Goal: Information Seeking & Learning: Learn about a topic

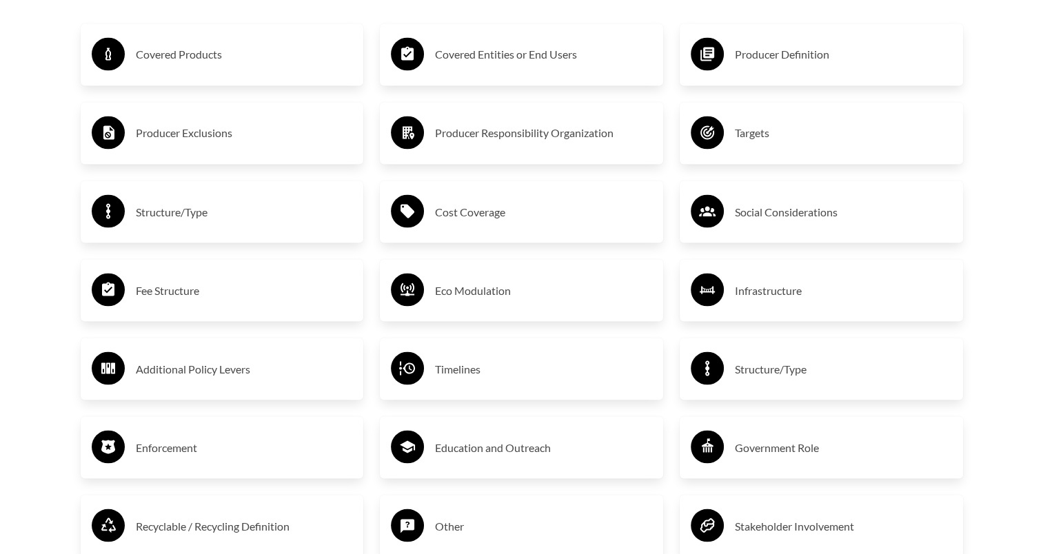
scroll to position [2413, 0]
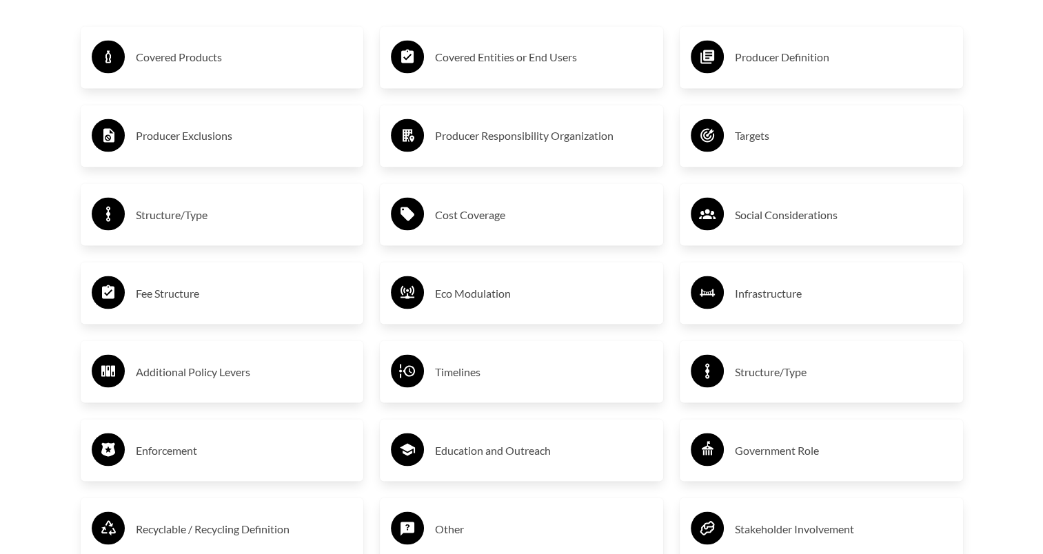
click at [196, 61] on h3 "Covered Products" at bounding box center [244, 57] width 217 height 22
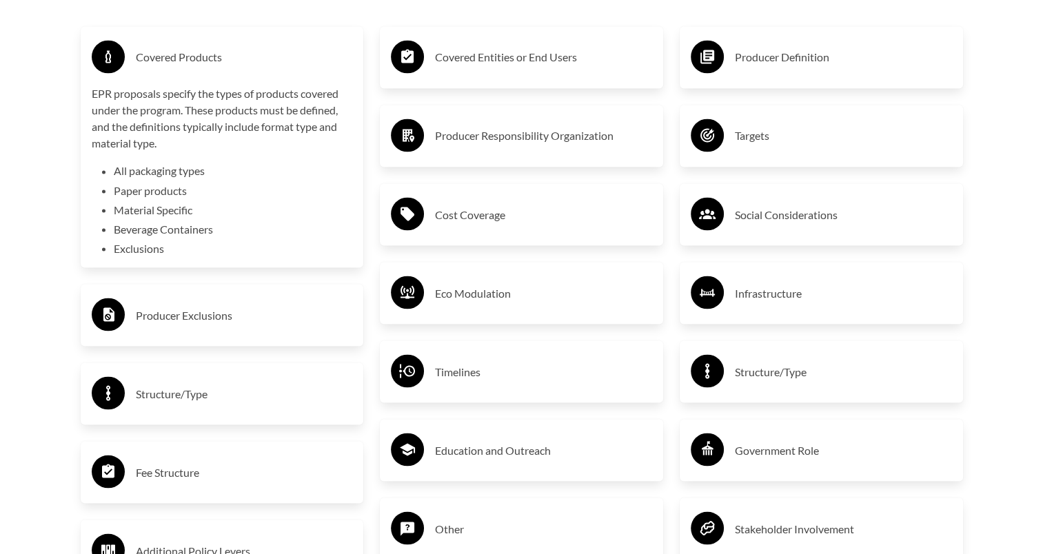
click at [197, 63] on h3 "Covered Products" at bounding box center [244, 57] width 217 height 22
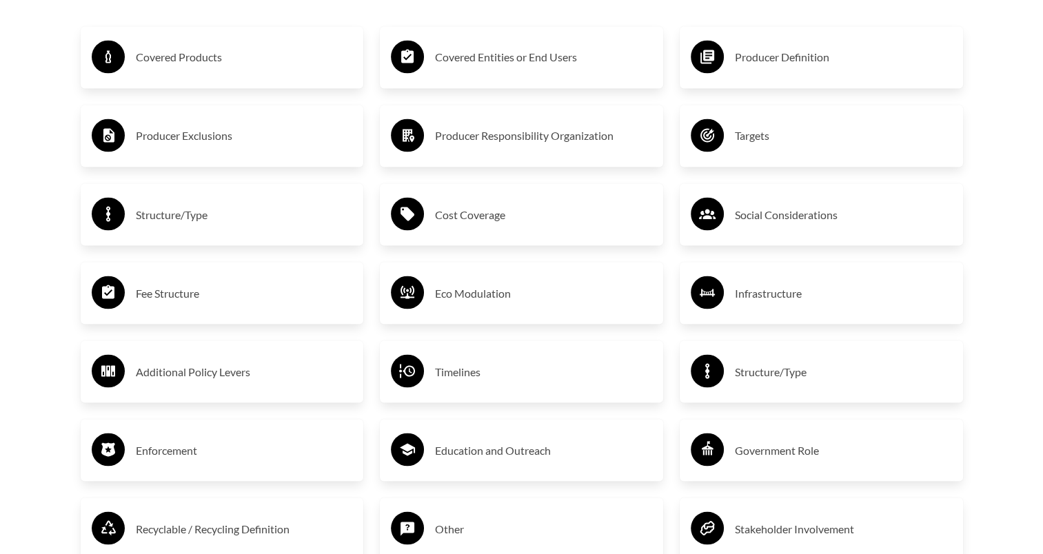
click at [532, 61] on h3 "Covered Entities or End Users" at bounding box center [543, 57] width 217 height 22
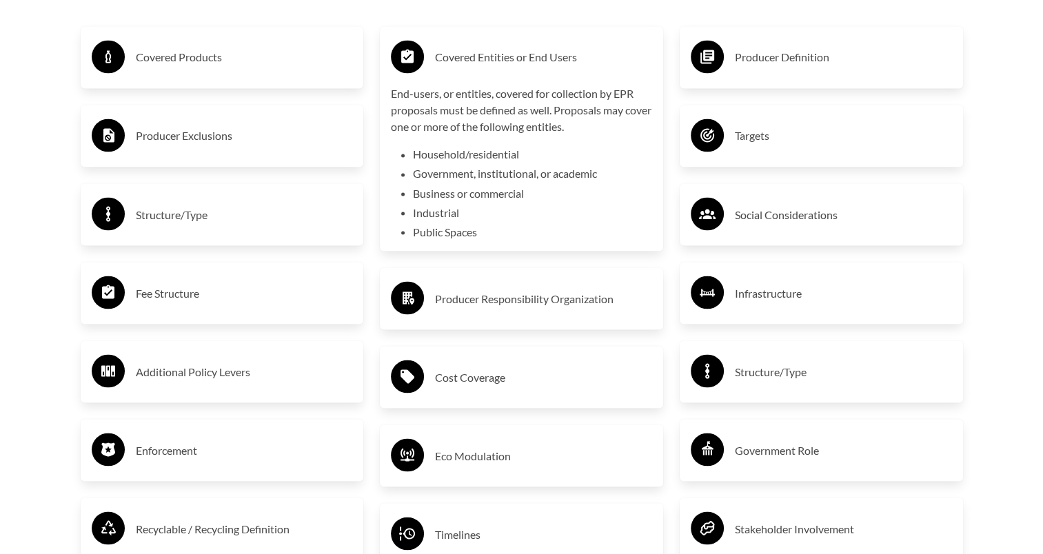
click at [532, 61] on h3 "Covered Entities or End Users" at bounding box center [543, 57] width 217 height 22
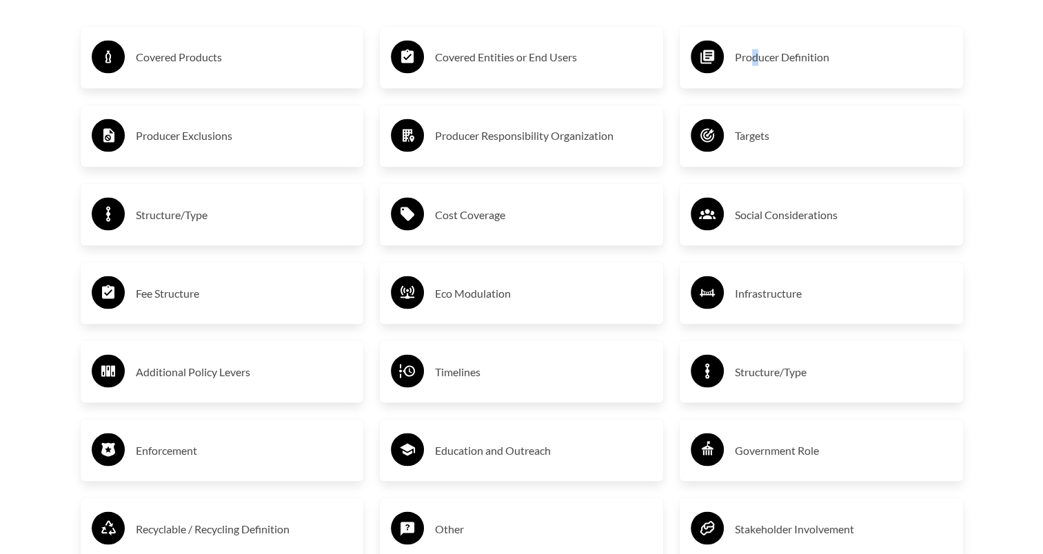
click at [756, 61] on h3 "Producer Definition" at bounding box center [843, 57] width 217 height 22
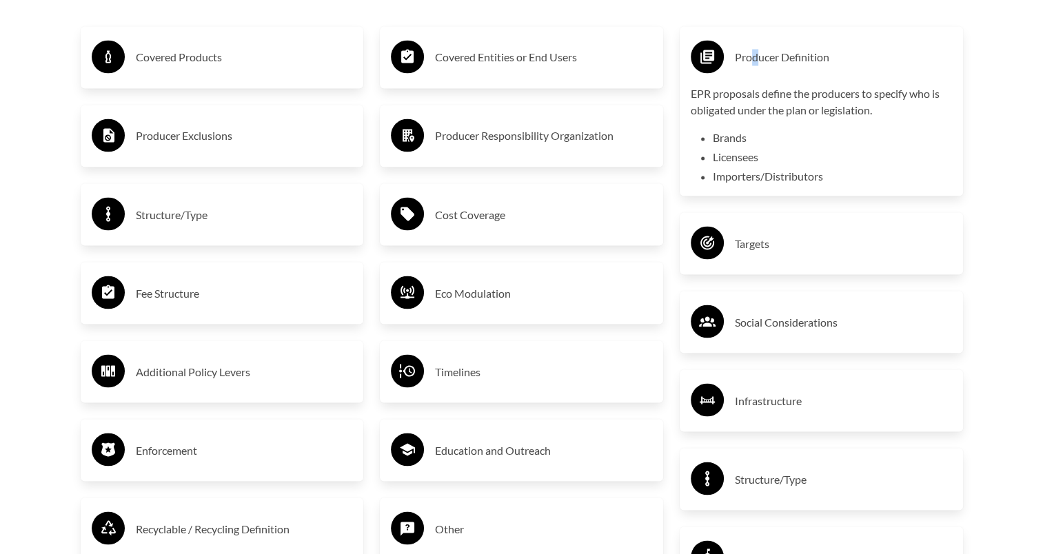
click at [756, 61] on h3 "Producer Definition" at bounding box center [843, 57] width 217 height 22
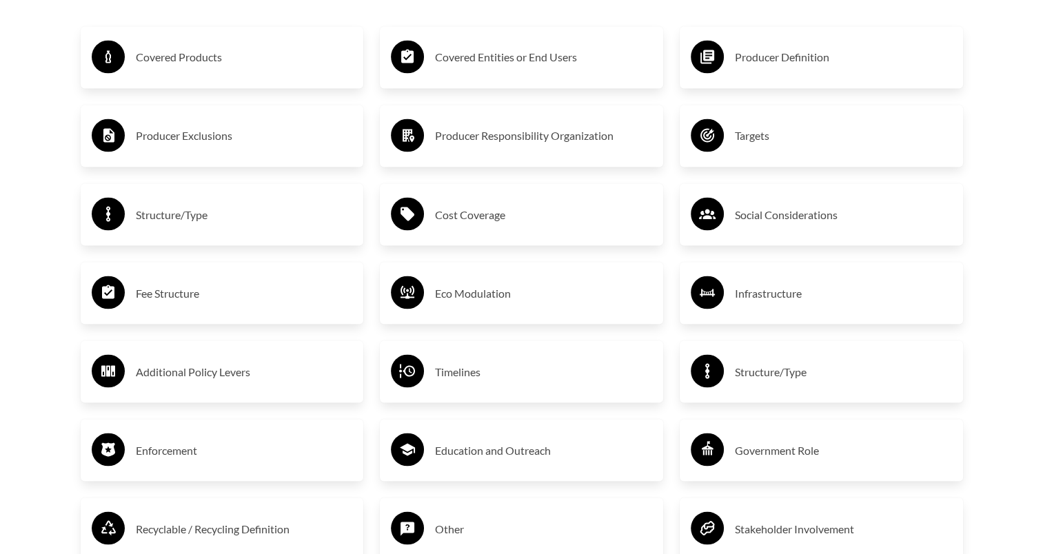
click at [571, 139] on h3 "Producer Responsibility Organization" at bounding box center [543, 136] width 217 height 22
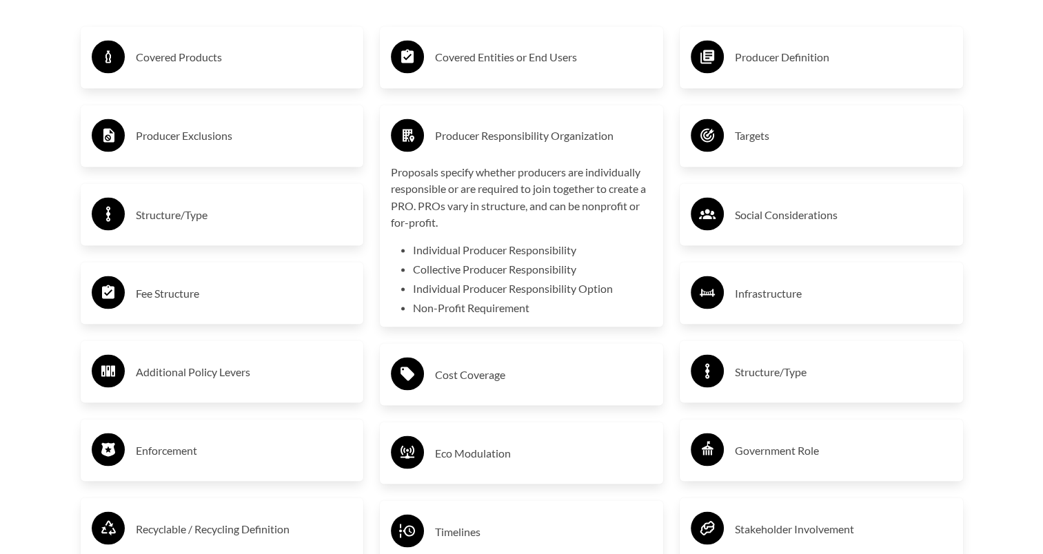
click at [571, 138] on h3 "Producer Responsibility Organization" at bounding box center [543, 136] width 217 height 22
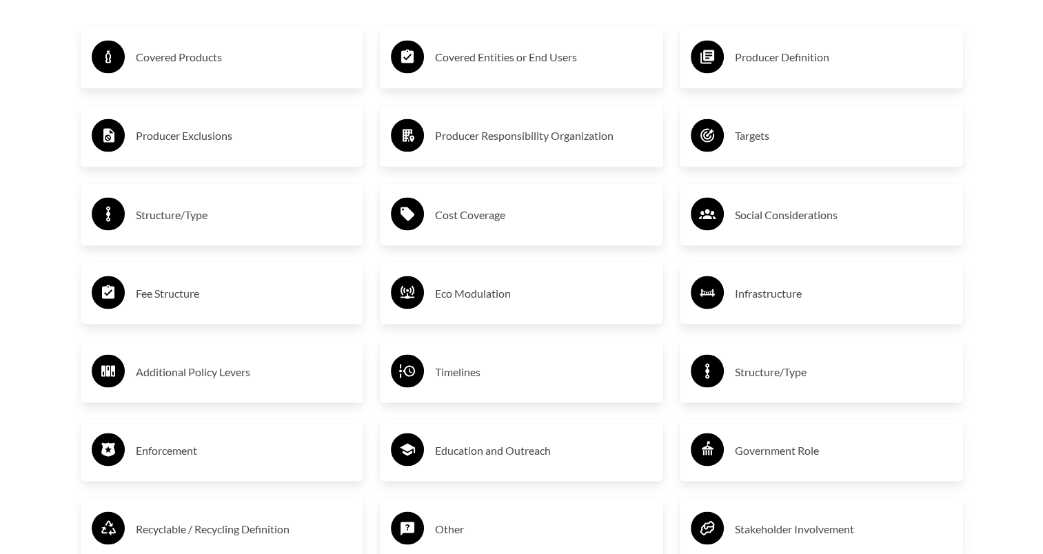
click at [766, 219] on h3 "Social Considerations" at bounding box center [843, 214] width 217 height 22
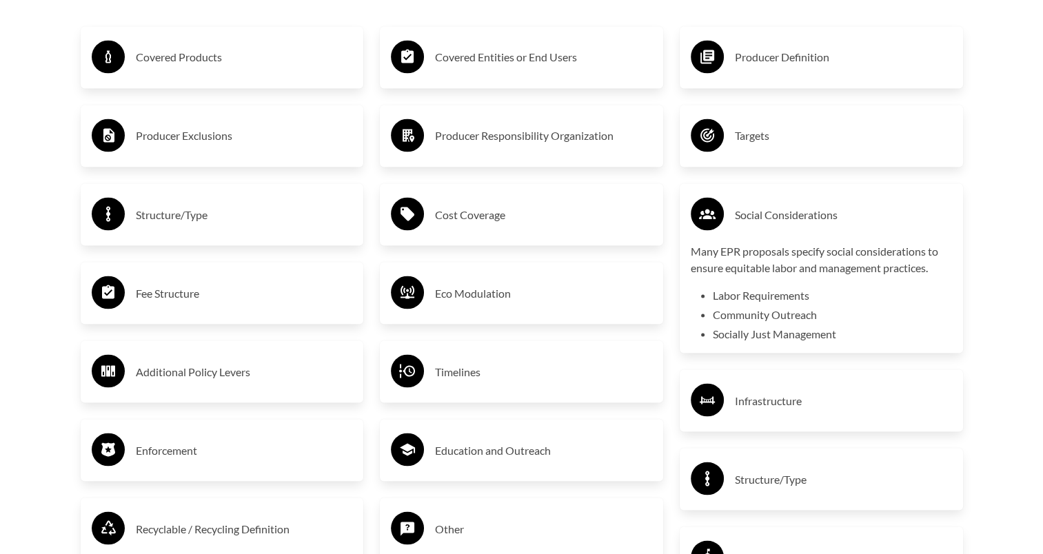
click at [767, 218] on h3 "Social Considerations" at bounding box center [843, 214] width 217 height 22
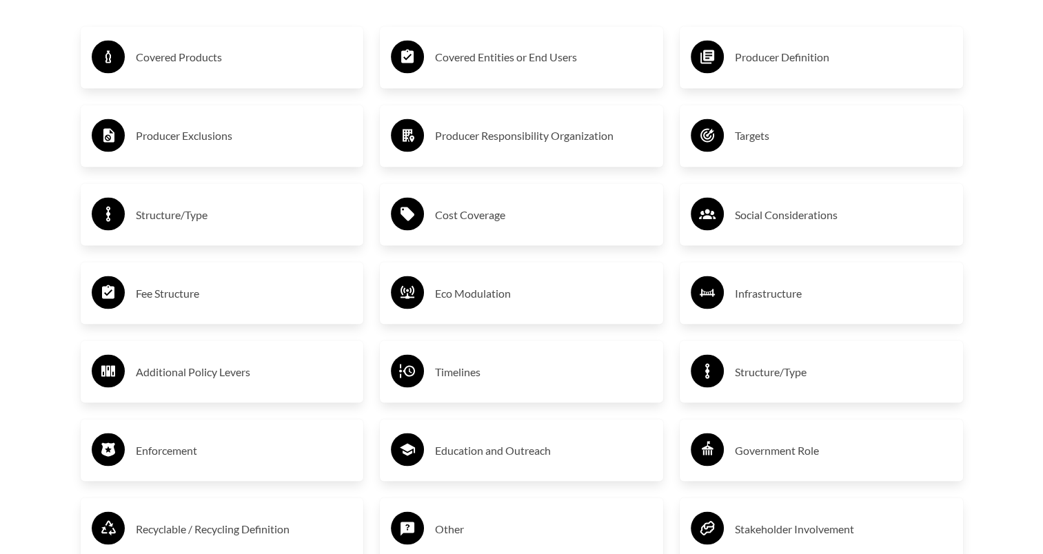
click at [184, 299] on h3 "Fee Structure" at bounding box center [244, 293] width 217 height 22
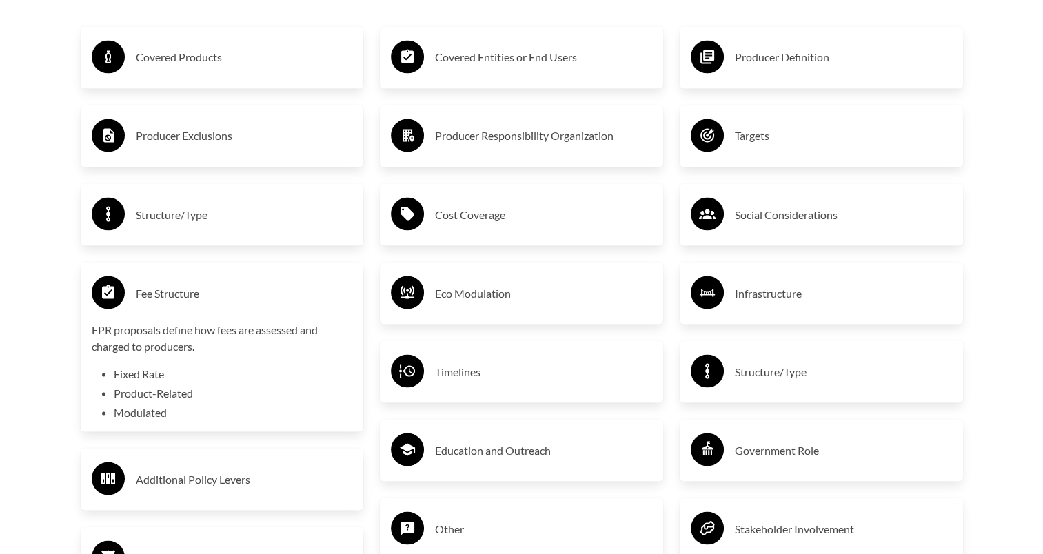
click at [185, 297] on h3 "Fee Structure" at bounding box center [244, 293] width 217 height 22
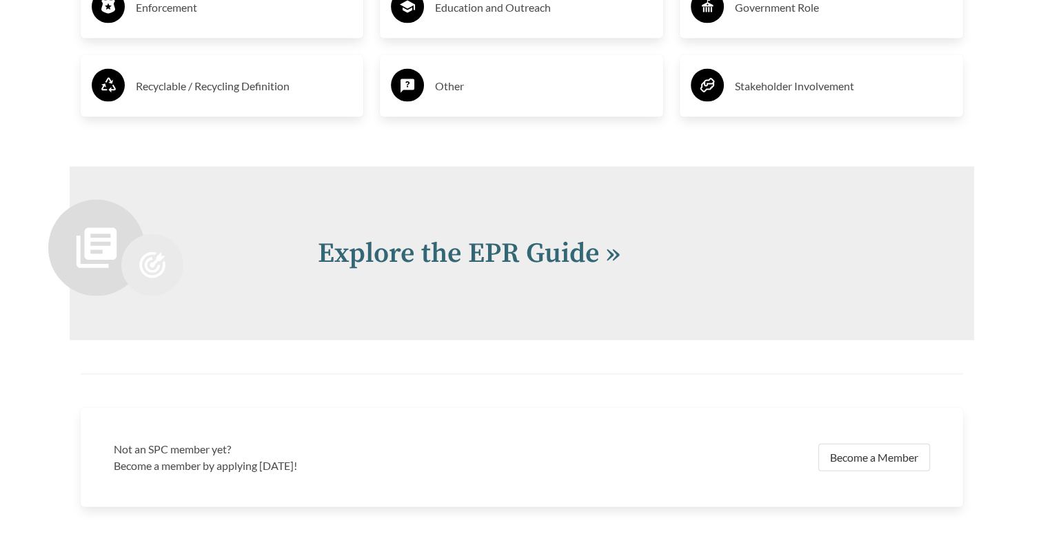
scroll to position [2896, 0]
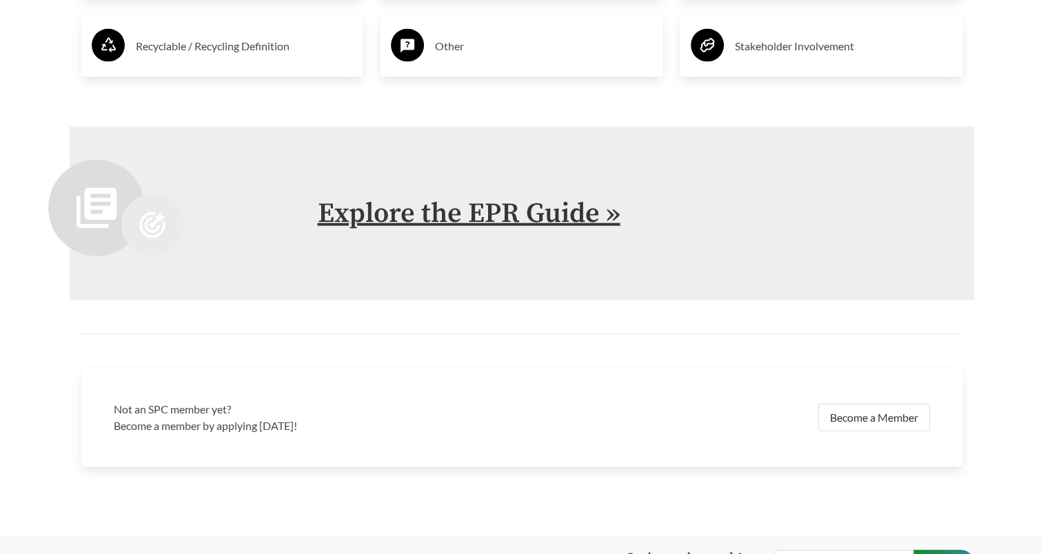
click at [519, 216] on link "Explore the EPR Guide »" at bounding box center [469, 213] width 303 height 34
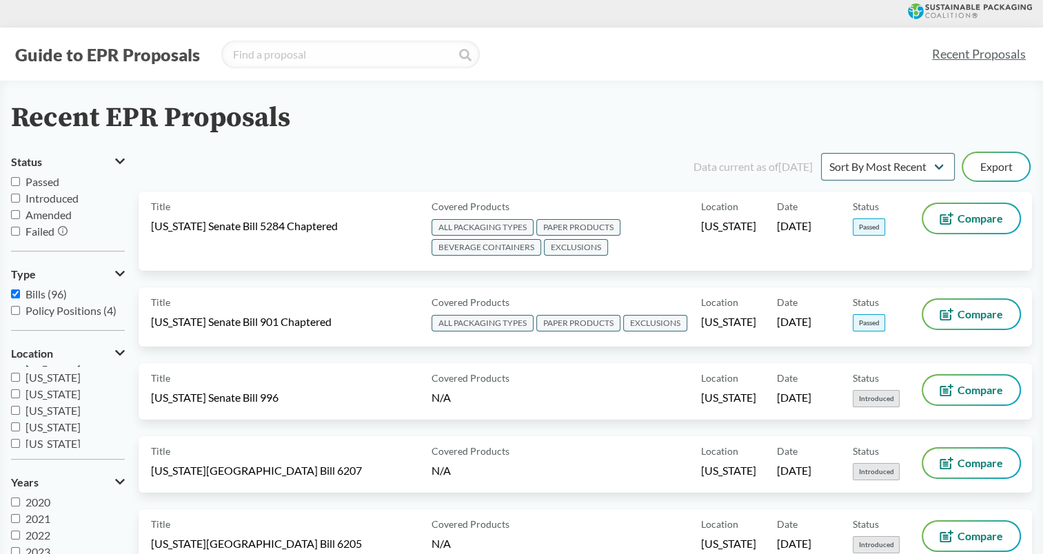
scroll to position [298, 0]
click at [14, 181] on input "Passed" at bounding box center [15, 181] width 9 height 9
checkbox input "true"
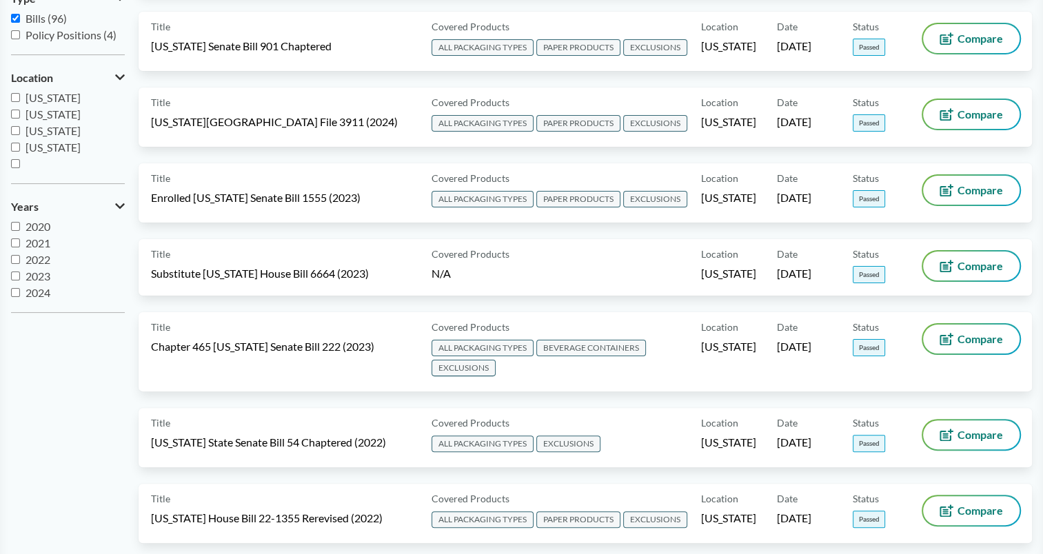
scroll to position [17, 0]
click at [34, 289] on span "2025" at bounding box center [38, 292] width 25 height 13
click at [20, 289] on input "2025" at bounding box center [15, 292] width 9 height 9
checkbox input "true"
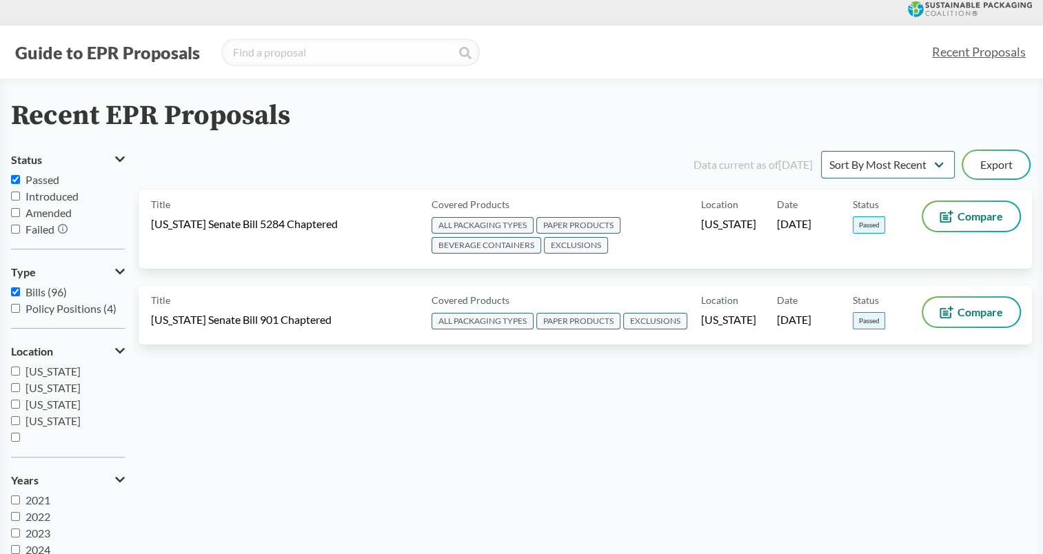
scroll to position [0, 0]
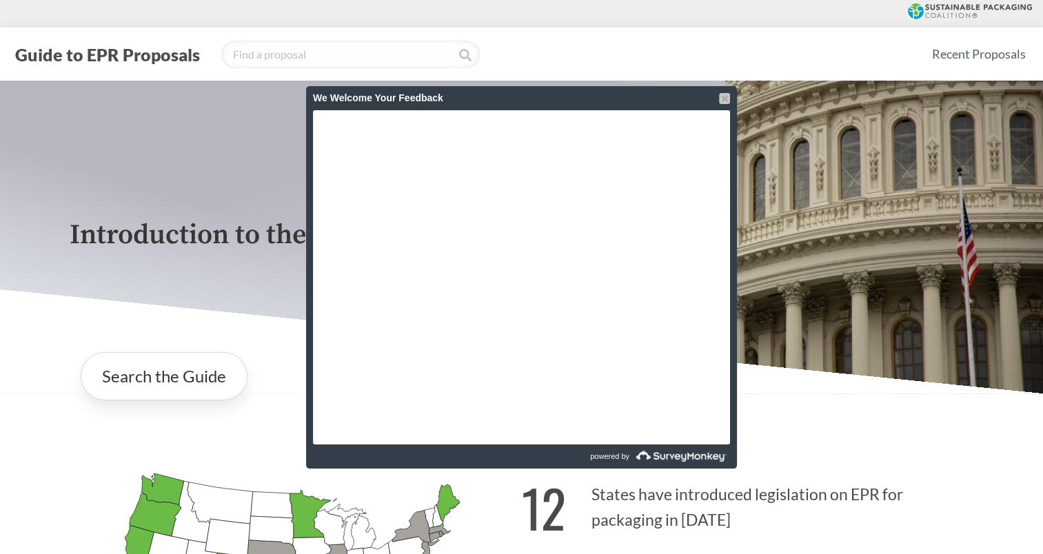
click at [726, 94] on div at bounding box center [724, 98] width 11 height 11
